Goal: Transaction & Acquisition: Purchase product/service

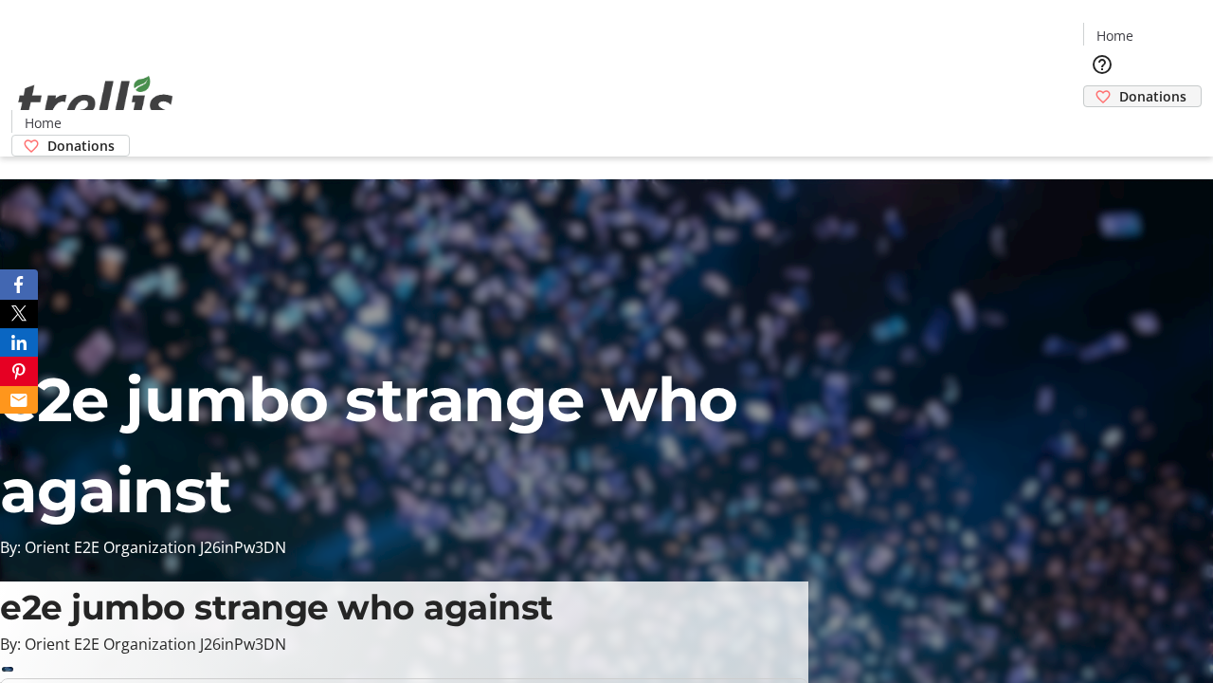
click at [1120, 86] on span "Donations" at bounding box center [1153, 96] width 67 height 20
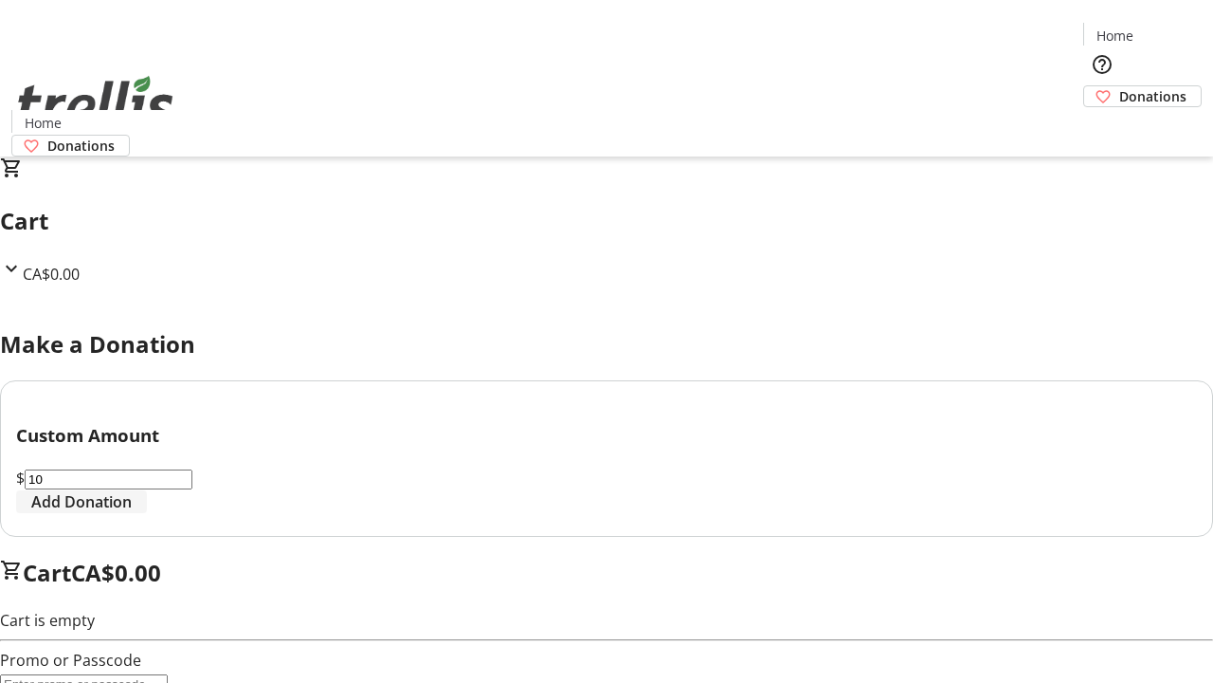
click at [132, 513] on span "Add Donation" at bounding box center [81, 501] width 100 height 23
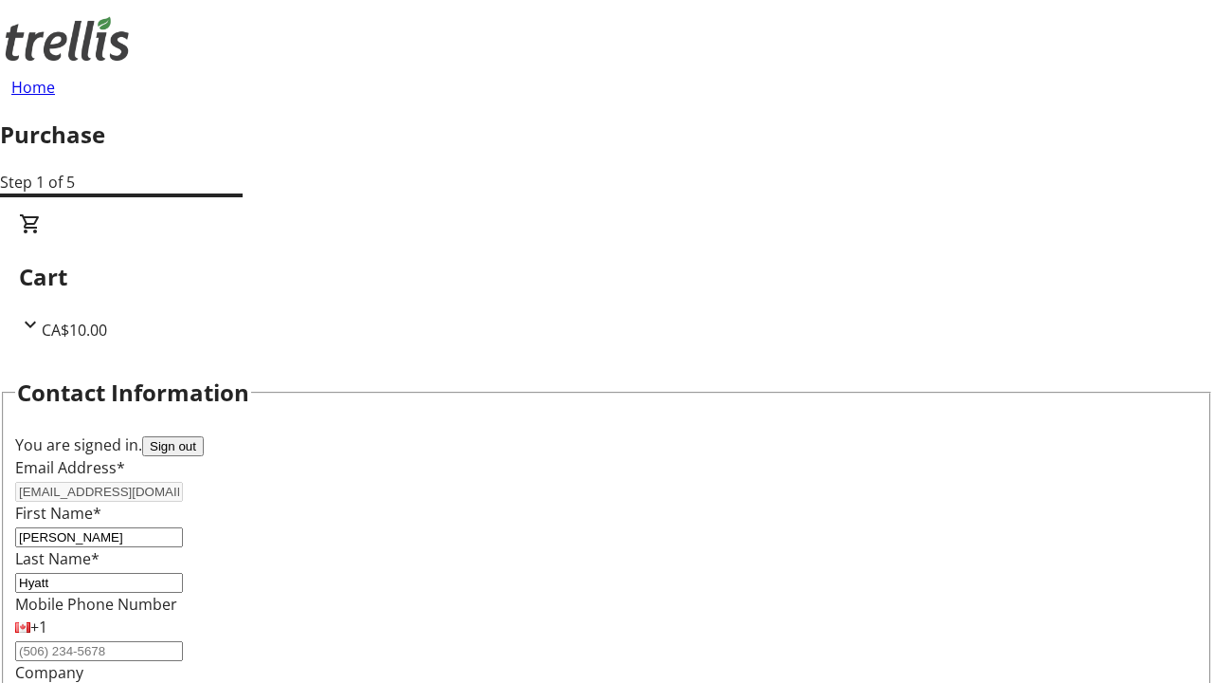
select select "CA"
type input "[STREET_ADDRESS][PERSON_NAME]"
type input "Kelowna"
select select "BC"
type input "Kelowna"
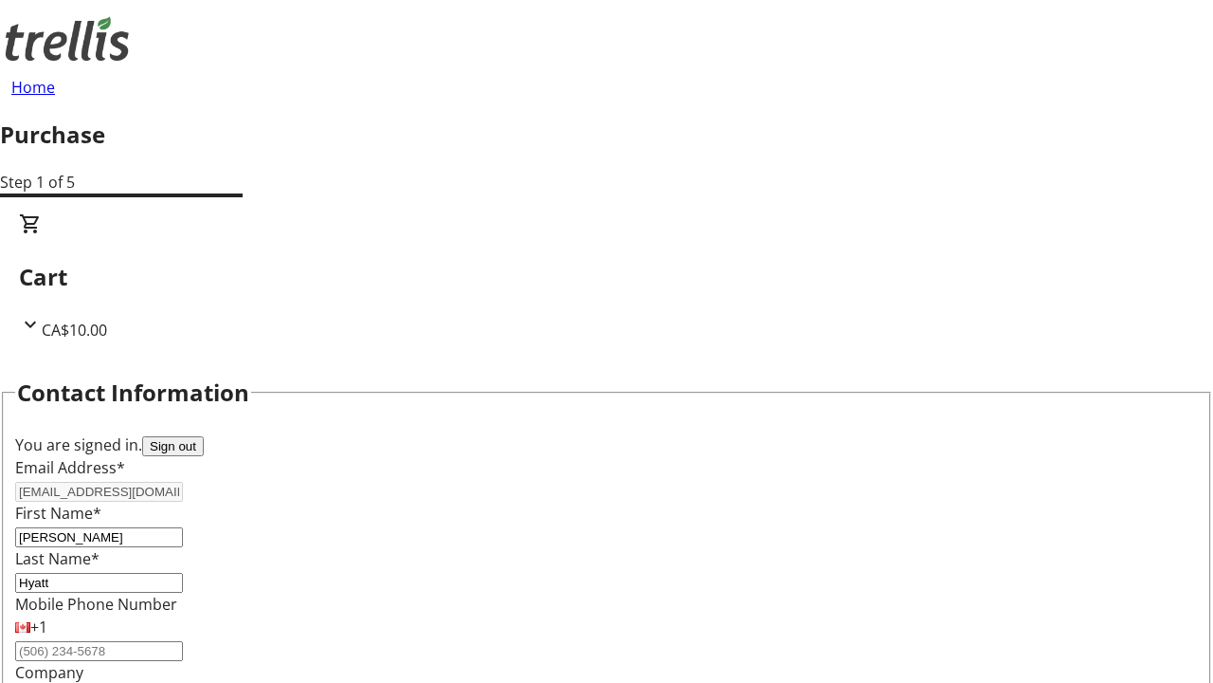
type input "V1Y 0C2"
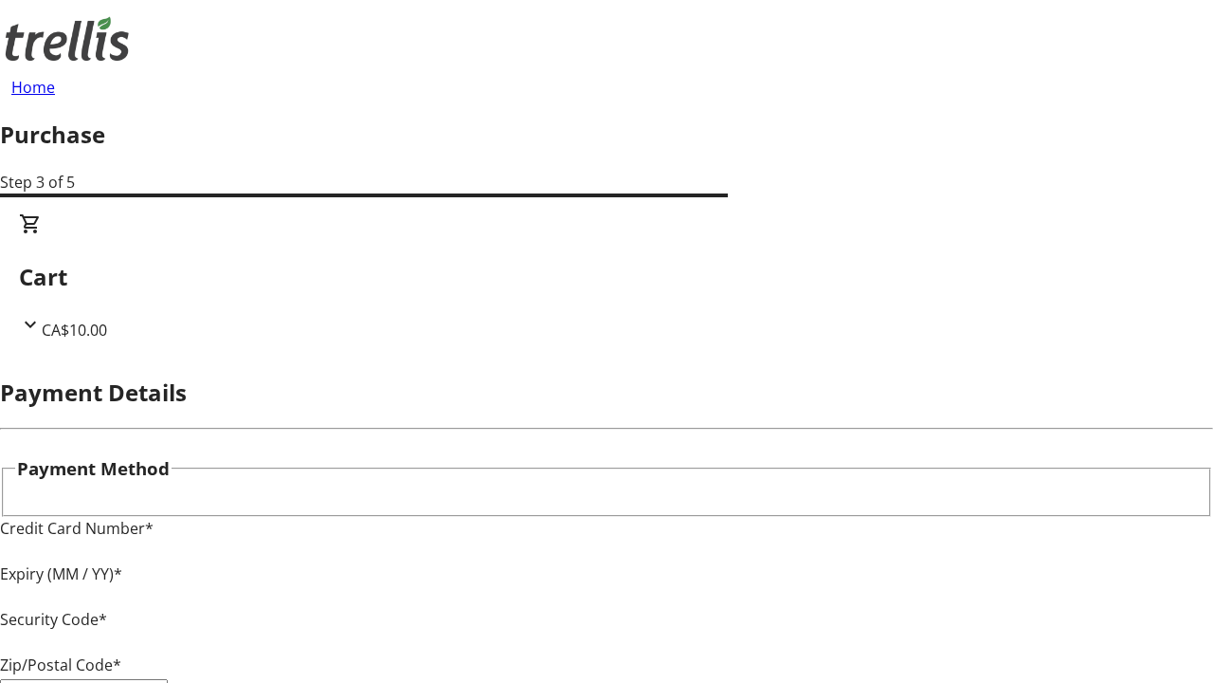
type input "V1Y 0C2"
